Goal: Ask a question

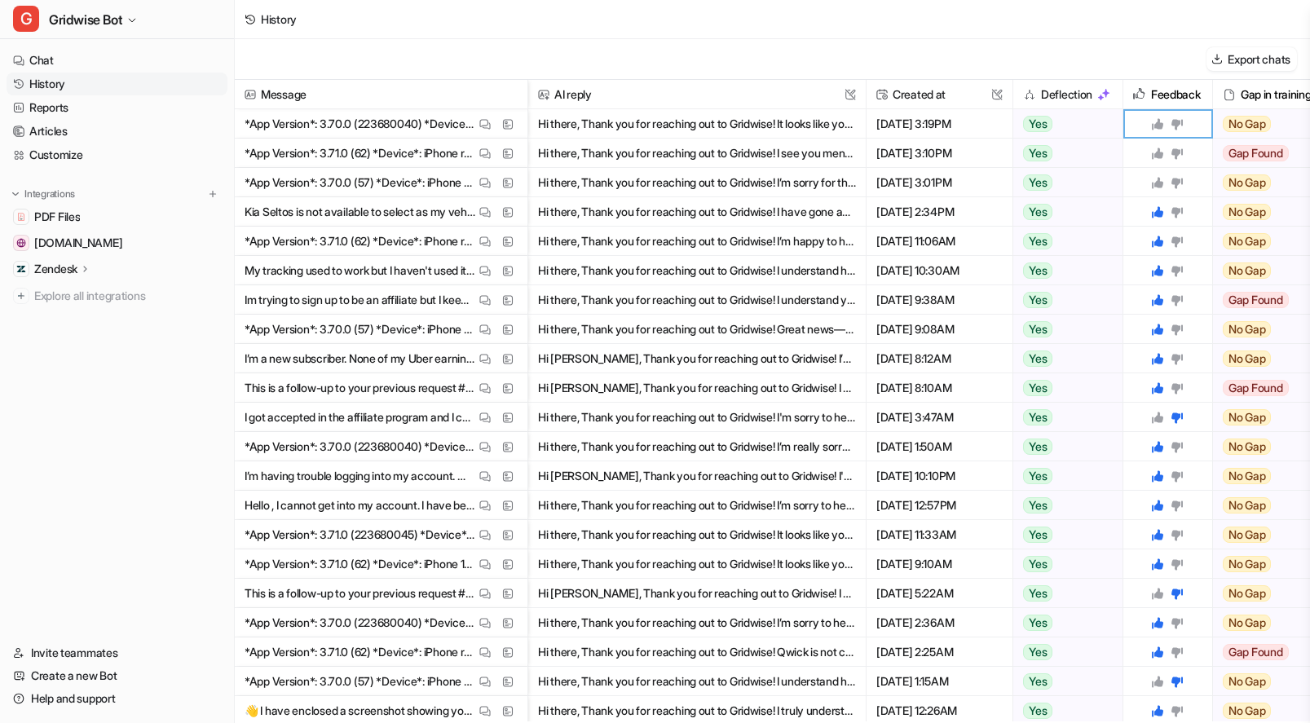
click at [1155, 150] on icon at bounding box center [1157, 153] width 13 height 13
click at [1156, 129] on icon at bounding box center [1157, 123] width 13 height 13
click at [1158, 182] on div "Message AI reply This field cannot be modified Created at This field cannot be …" at bounding box center [772, 401] width 1075 height 642
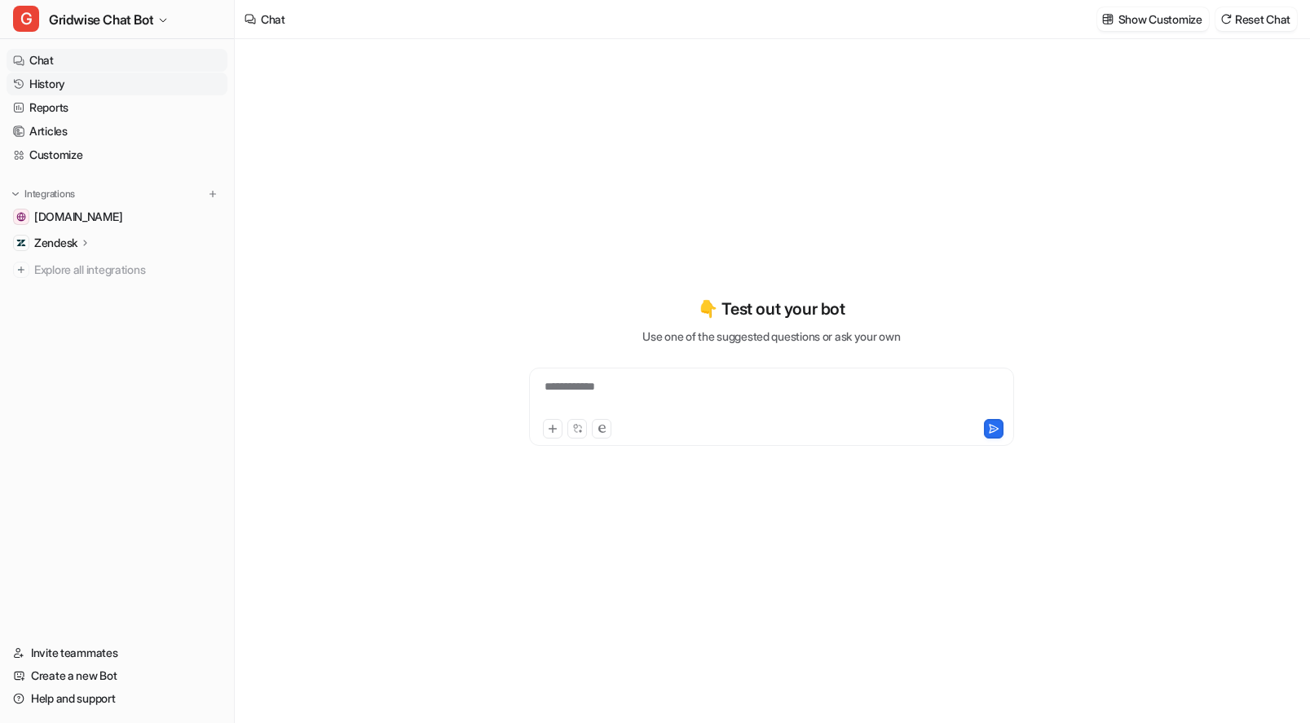
click at [71, 81] on link "History" at bounding box center [117, 84] width 221 height 23
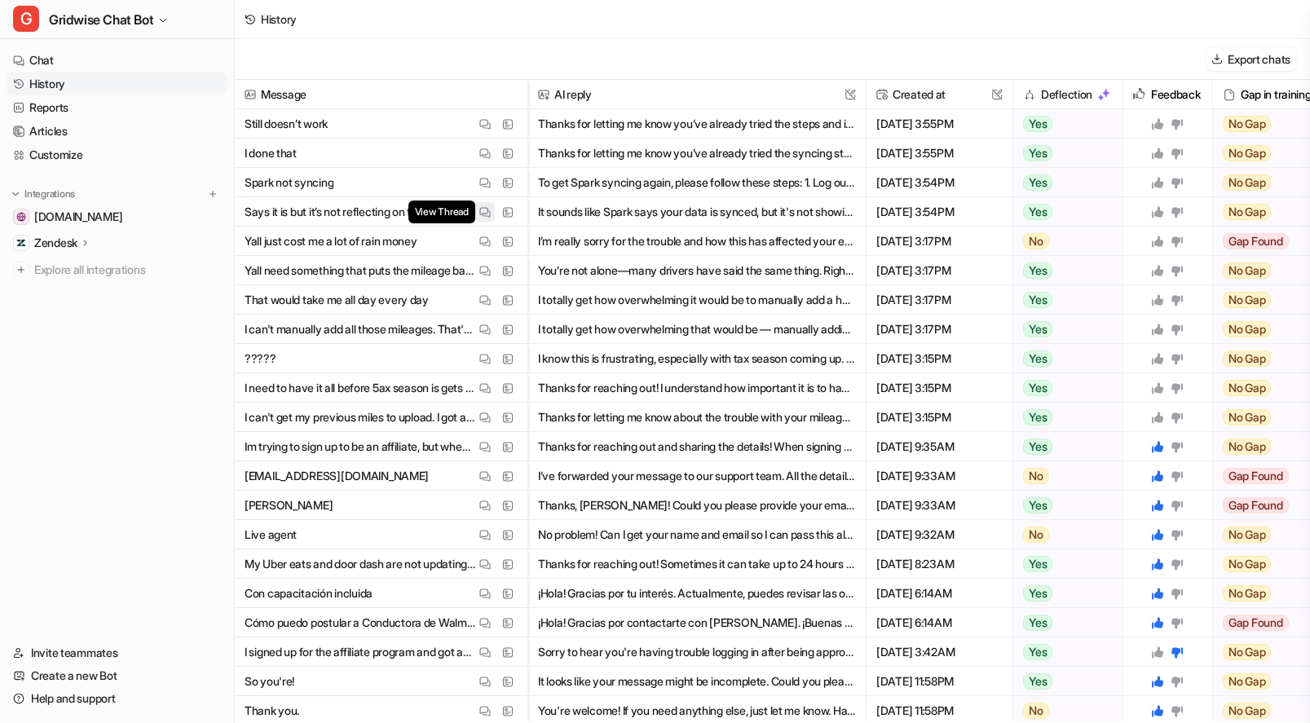
click at [488, 214] on img at bounding box center [484, 212] width 11 height 12
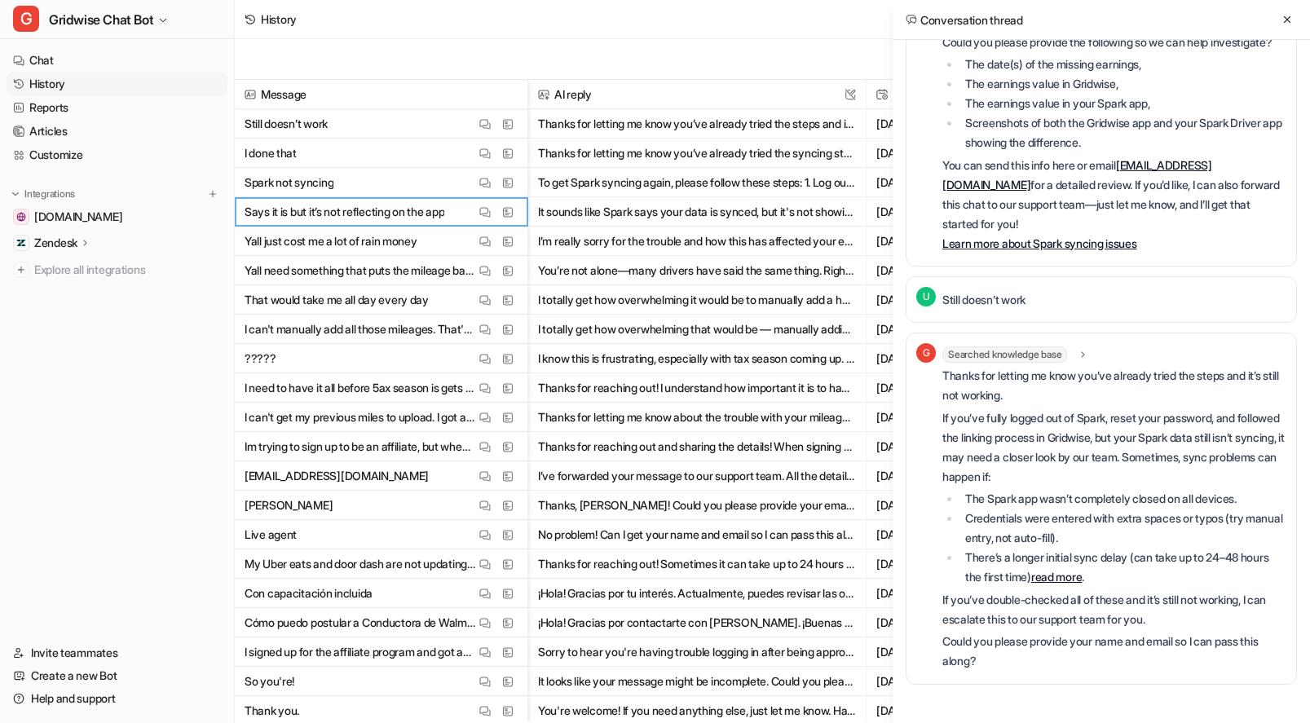
scroll to position [1163, 0]
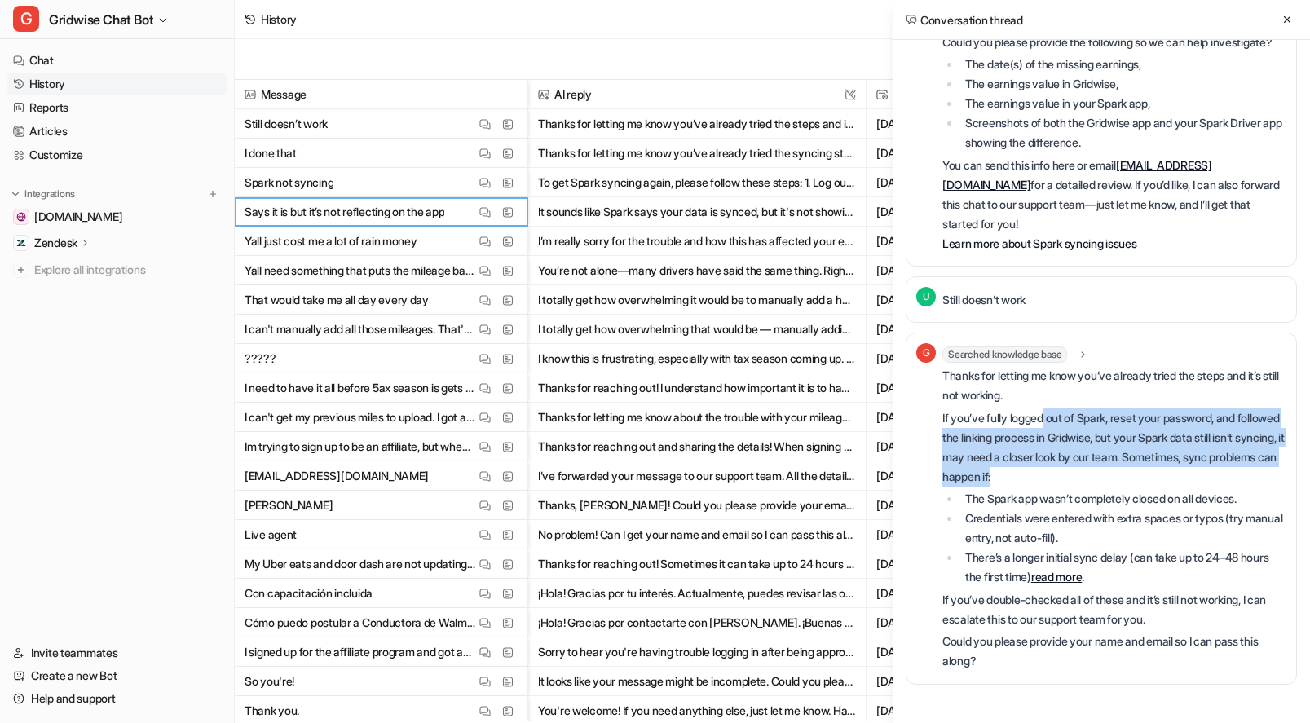
drag, startPoint x: 1064, startPoint y: 425, endPoint x: 1210, endPoint y: 479, distance: 155.8
click at [1210, 479] on p "If you’ve fully logged out of Spark, reset your password, and followed the link…" at bounding box center [1114, 447] width 344 height 78
click at [1211, 479] on p "If you’ve fully logged out of Spark, reset your password, and followed the link…" at bounding box center [1114, 447] width 344 height 78
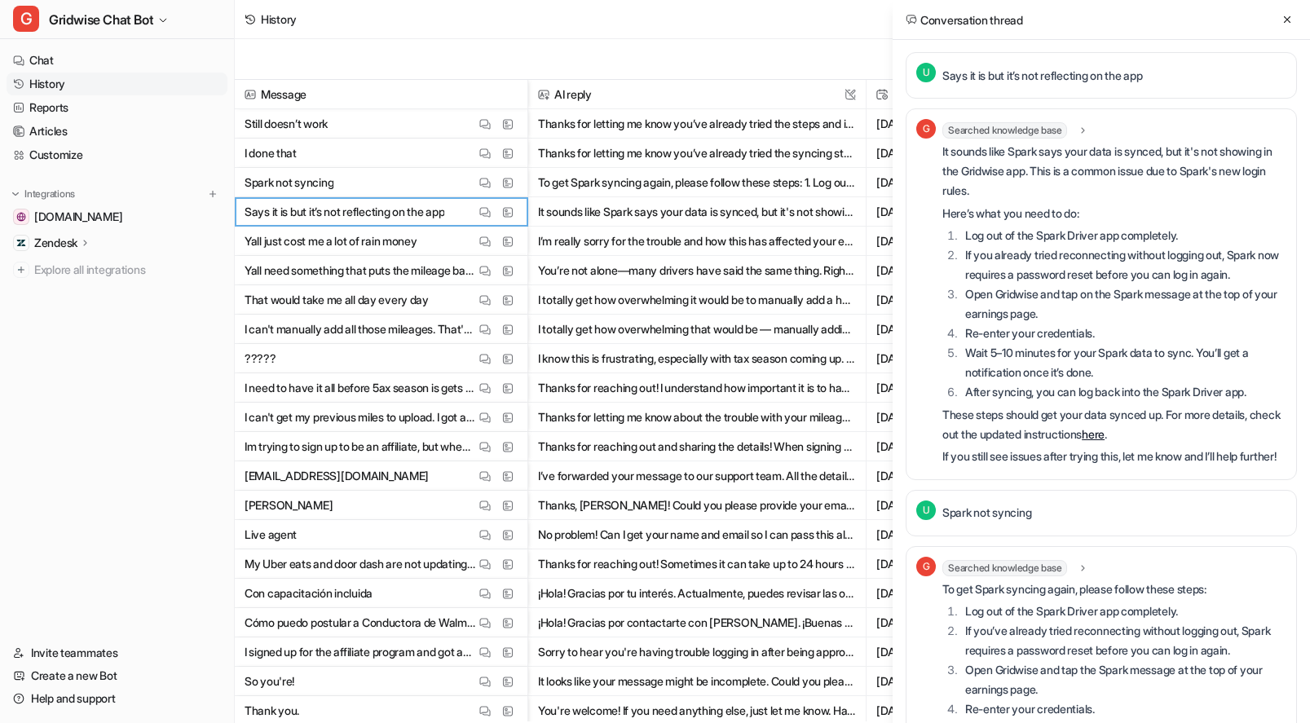
scroll to position [0, 0]
click at [1286, 14] on icon at bounding box center [1286, 19] width 11 height 11
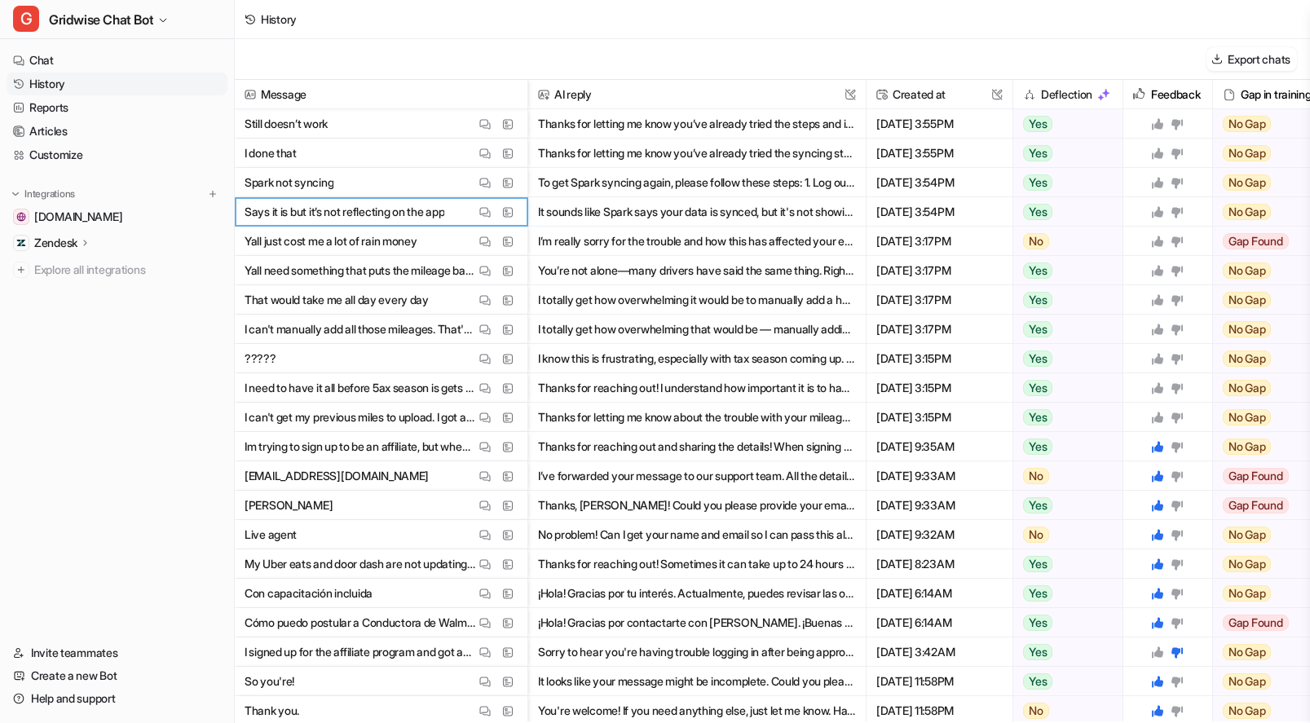
click at [1158, 421] on icon at bounding box center [1157, 417] width 11 height 11
click at [1161, 386] on icon at bounding box center [1157, 387] width 11 height 11
drag, startPoint x: 1162, startPoint y: 360, endPoint x: 1164, endPoint y: 338, distance: 22.1
click at [1162, 360] on icon at bounding box center [1157, 358] width 11 height 11
click at [1162, 332] on icon at bounding box center [1157, 329] width 11 height 11
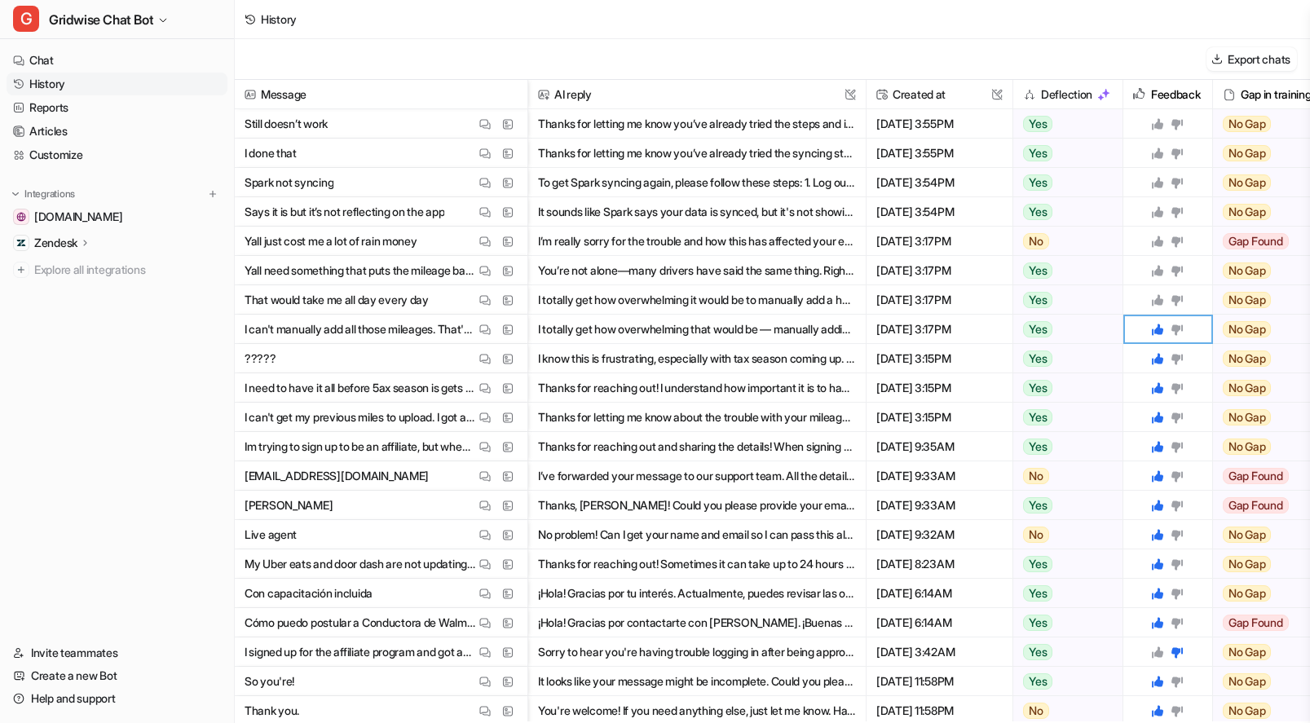
click at [1160, 296] on icon at bounding box center [1157, 299] width 13 height 13
click at [1163, 272] on icon at bounding box center [1157, 270] width 13 height 13
click at [1155, 240] on icon at bounding box center [1157, 241] width 13 height 13
click at [1151, 216] on icon at bounding box center [1157, 211] width 13 height 13
drag, startPoint x: 1156, startPoint y: 182, endPoint x: 1158, endPoint y: 134, distance: 48.2
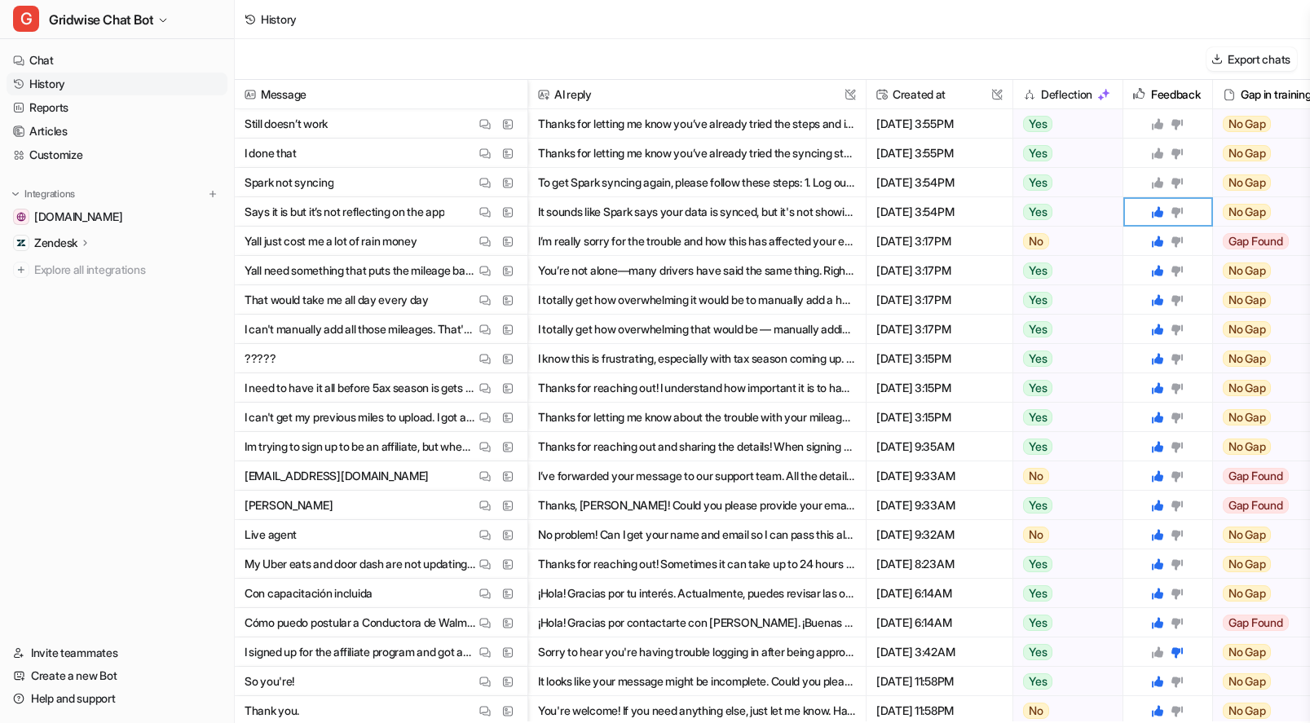
click at [1156, 182] on icon at bounding box center [1157, 182] width 11 height 11
click at [1159, 151] on icon at bounding box center [1157, 153] width 11 height 11
click at [1158, 122] on icon at bounding box center [1157, 123] width 11 height 11
click at [1025, 33] on div "History" at bounding box center [772, 19] width 1075 height 39
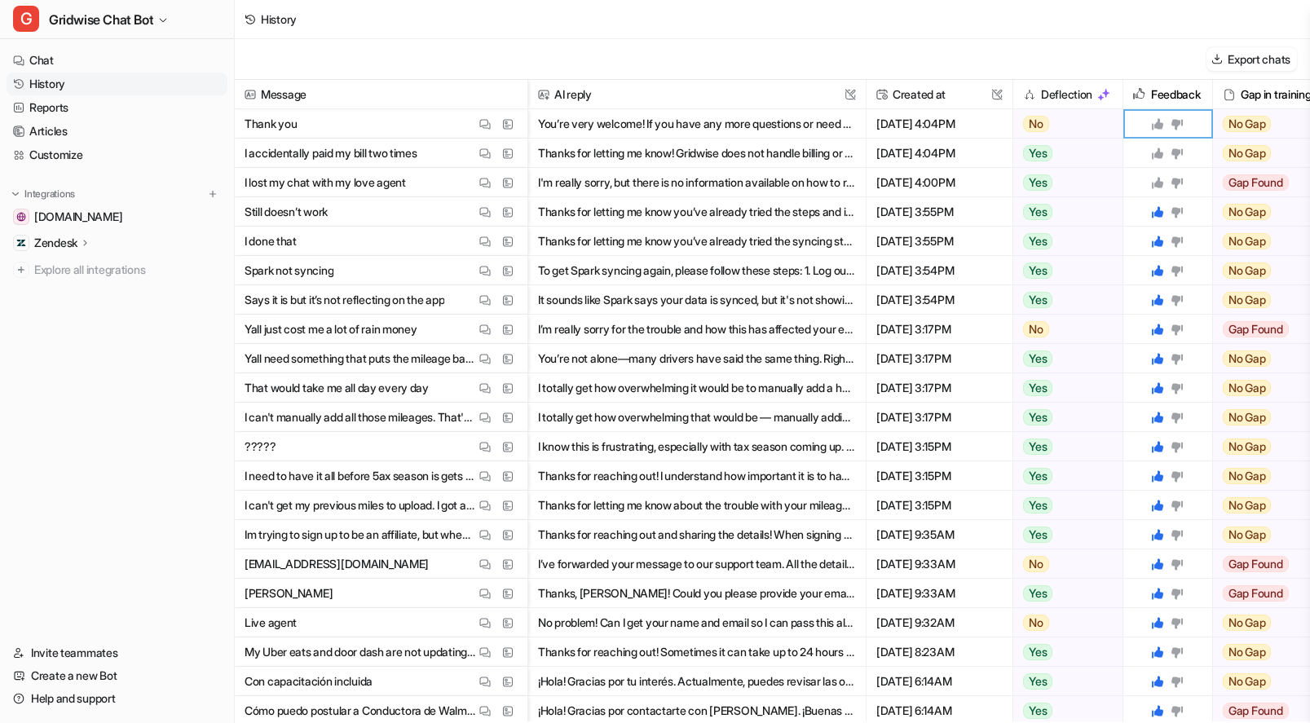
click at [702, 177] on button "I'm really sorry, but there is no information available on how to recover a los…" at bounding box center [697, 182] width 318 height 29
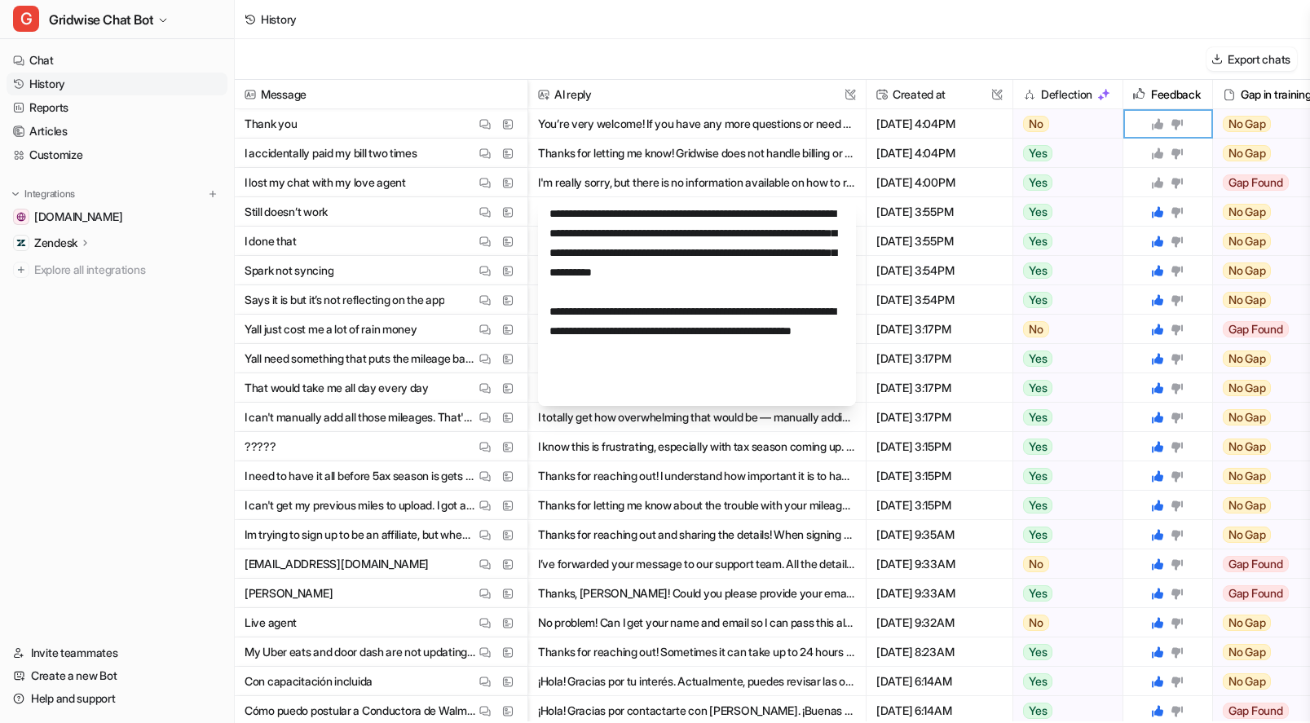
click at [1003, 37] on div "History" at bounding box center [772, 19] width 1075 height 39
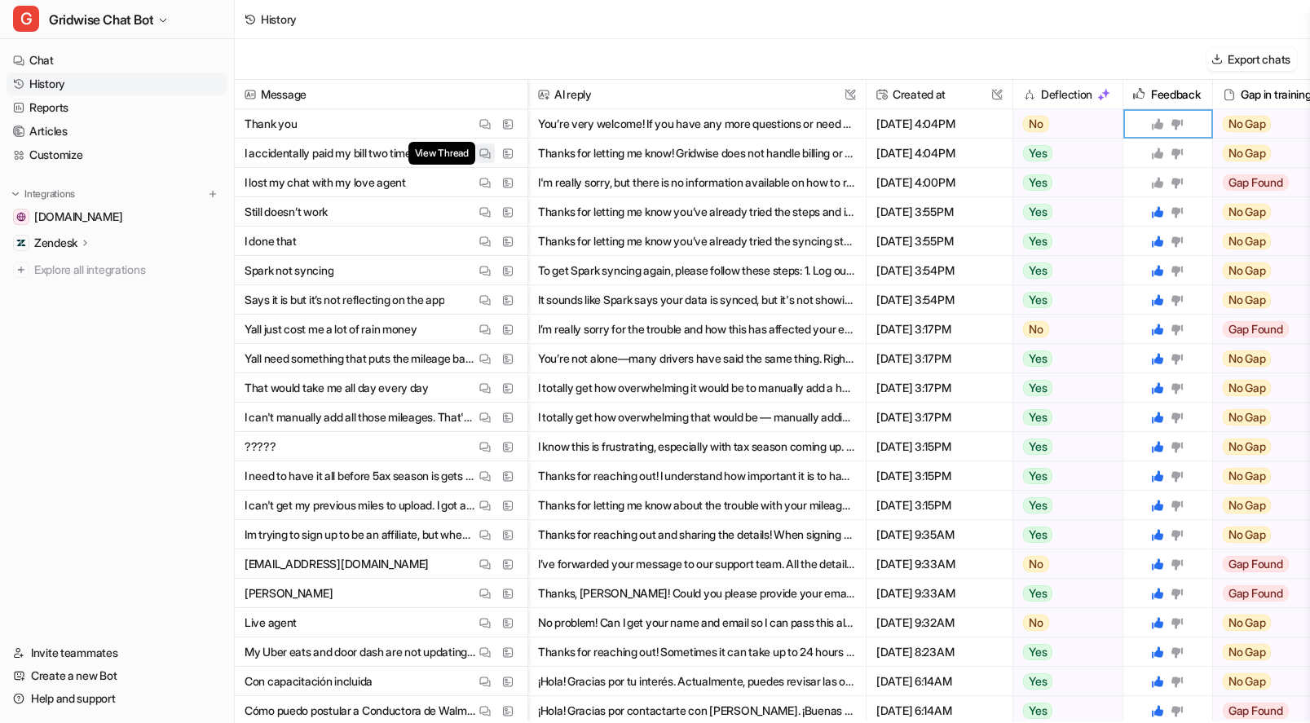
click at [484, 148] on img at bounding box center [484, 154] width 11 height 12
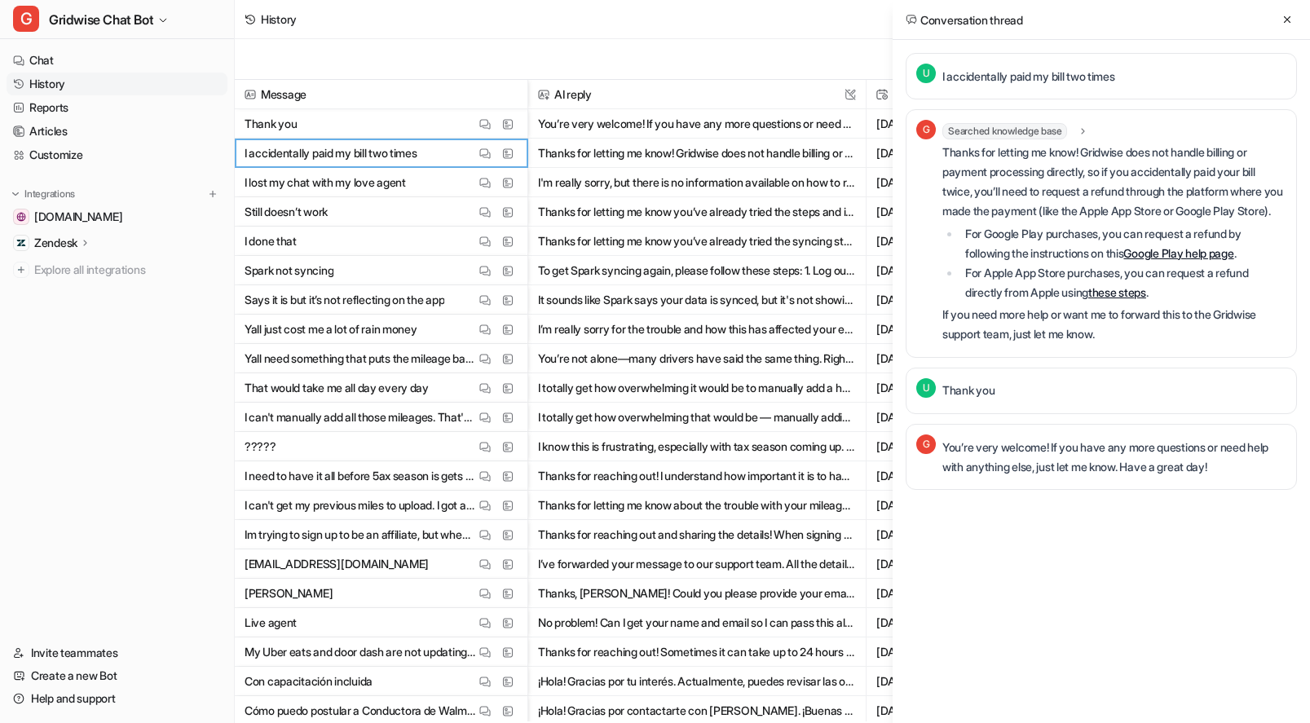
click at [1286, 29] on div "Conversation thread" at bounding box center [1101, 20] width 417 height 40
click at [1289, 15] on icon at bounding box center [1286, 19] width 11 height 11
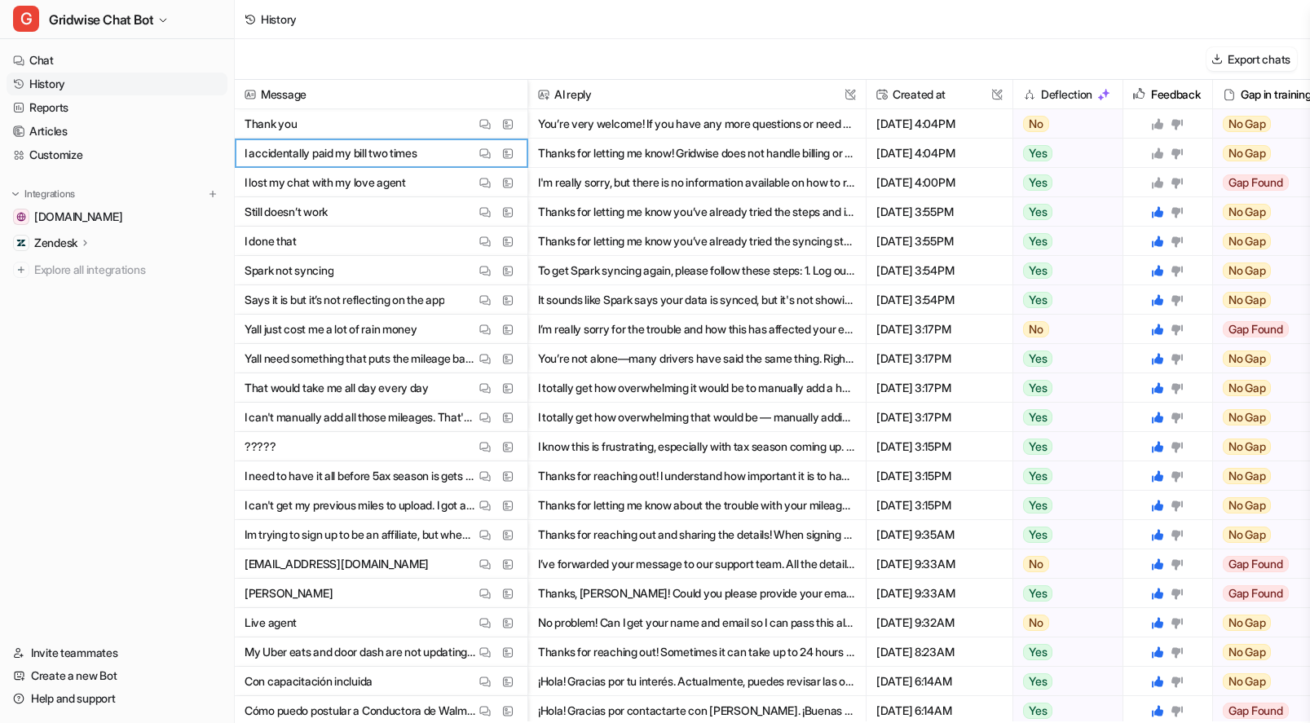
click at [1153, 149] on icon at bounding box center [1157, 153] width 13 height 13
click at [1159, 115] on div at bounding box center [1168, 123] width 76 height 29
click at [1158, 121] on icon at bounding box center [1157, 123] width 11 height 11
click at [1175, 177] on icon at bounding box center [1177, 182] width 13 height 13
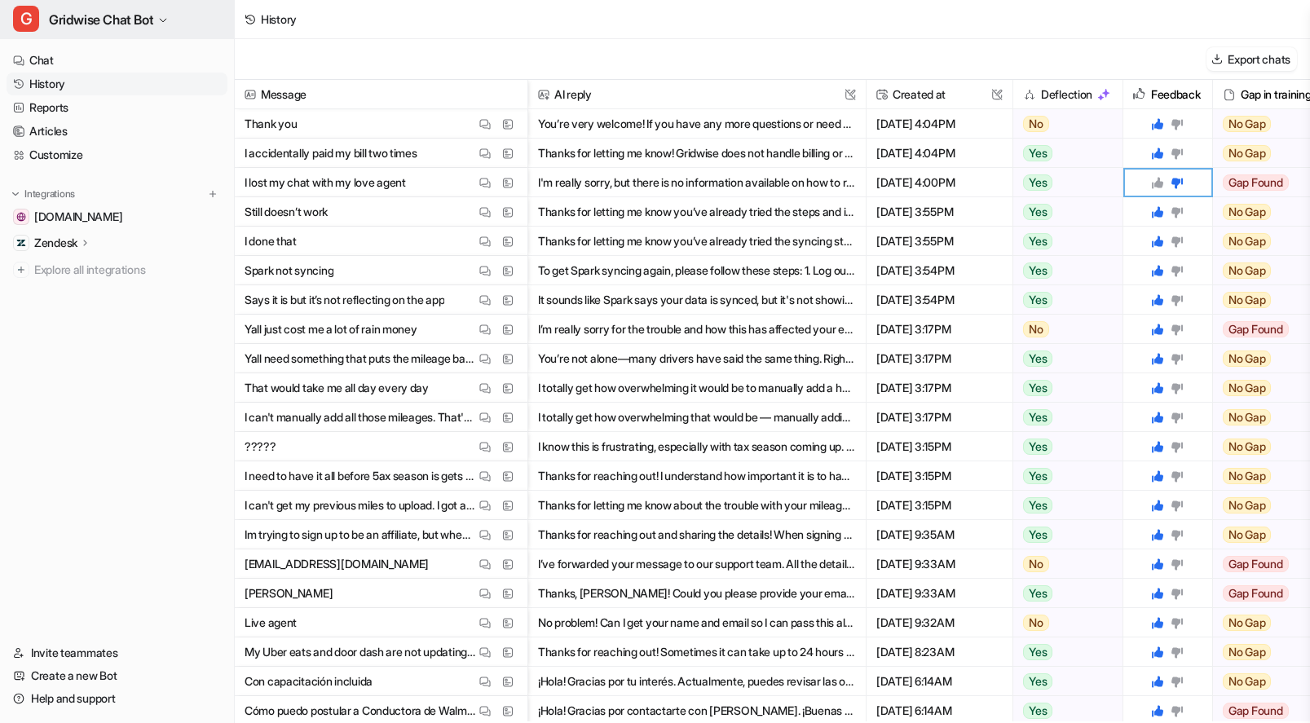
click at [128, 19] on span "Gridwise Chat Bot" at bounding box center [101, 19] width 104 height 23
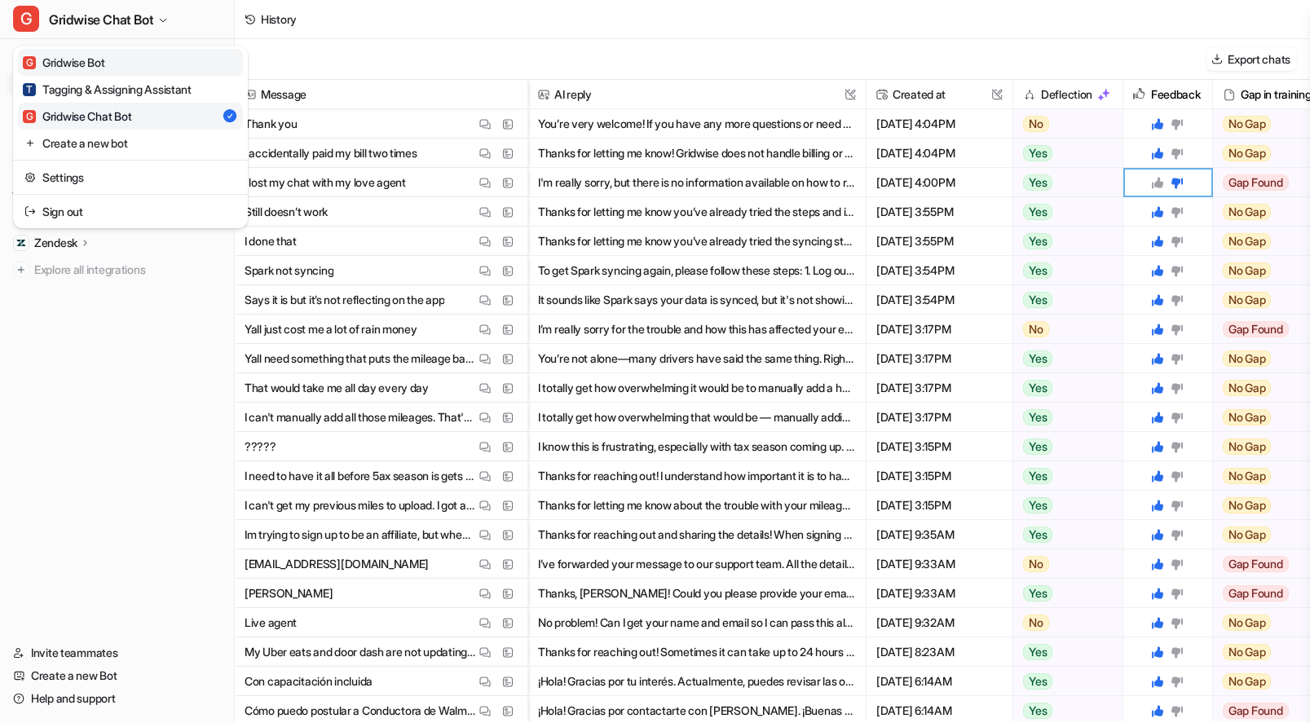
click at [122, 60] on link "G Gridwise Bot" at bounding box center [130, 62] width 225 height 27
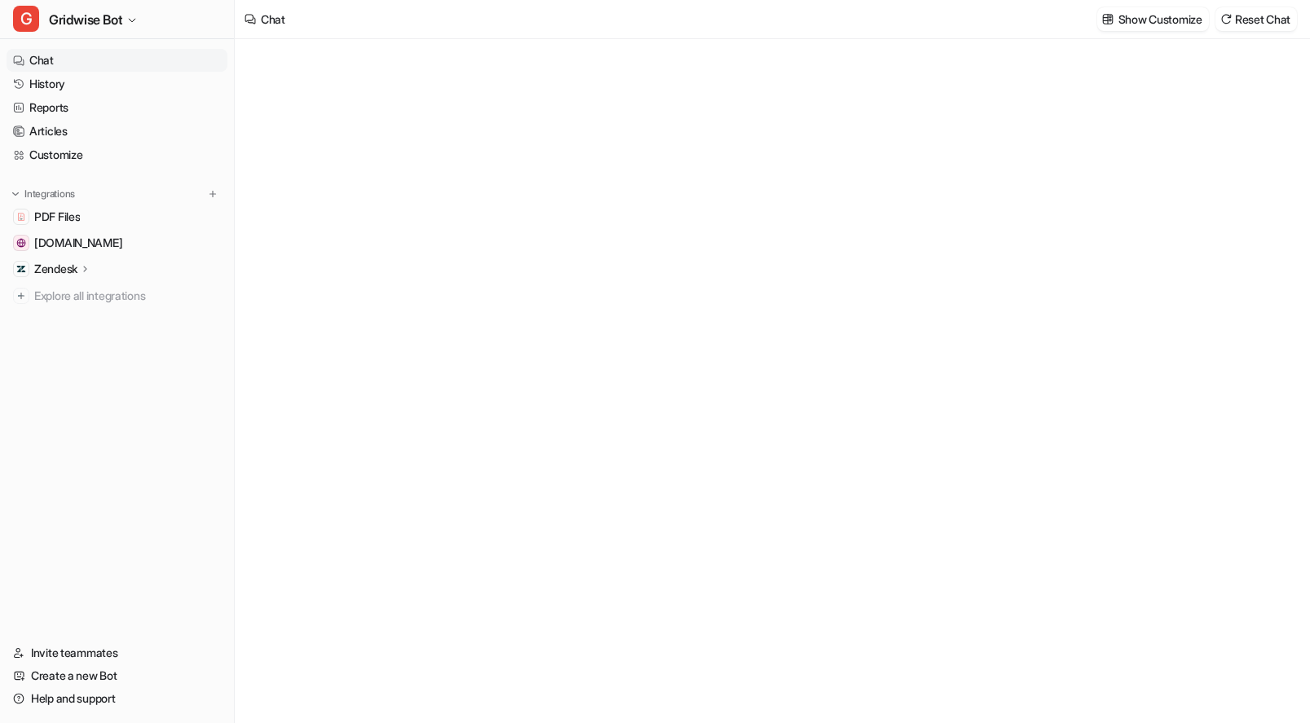
type textarea "**********"
